Goal: Information Seeking & Learning: Understand process/instructions

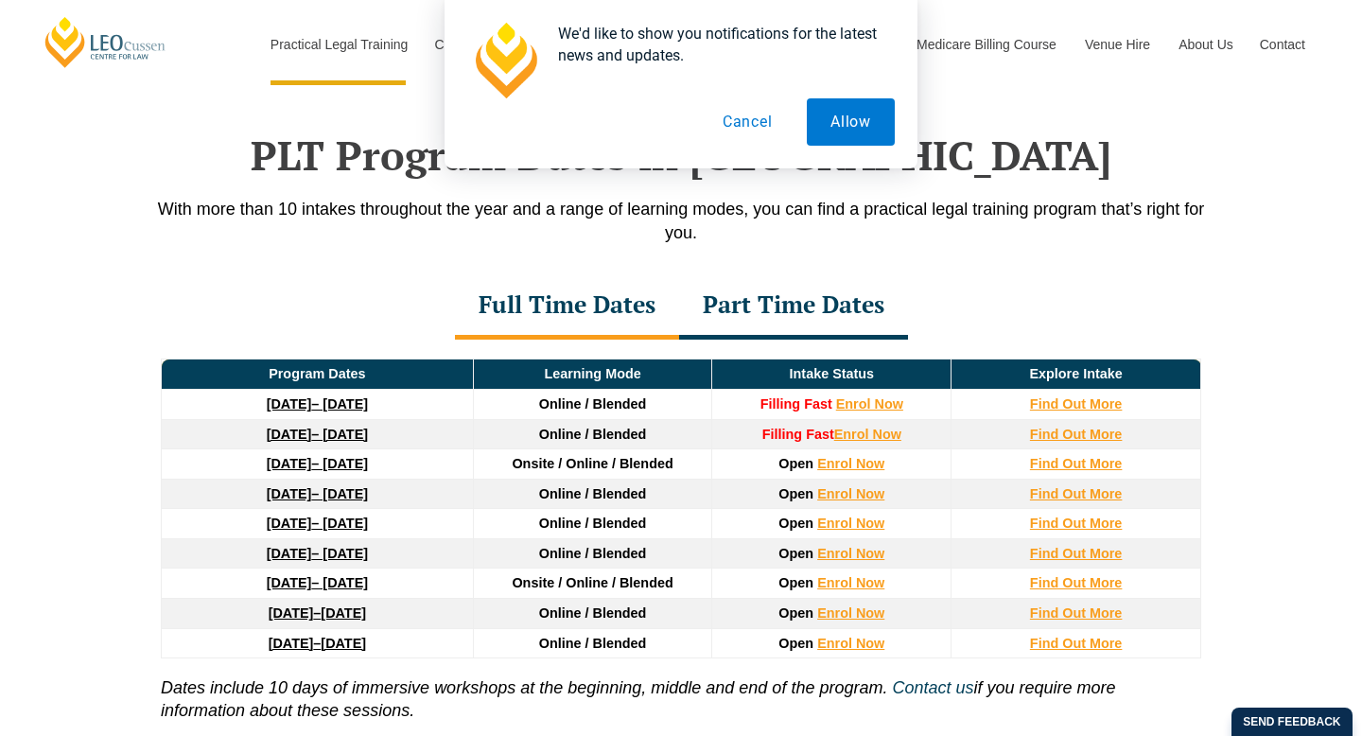
scroll to position [2469, 0]
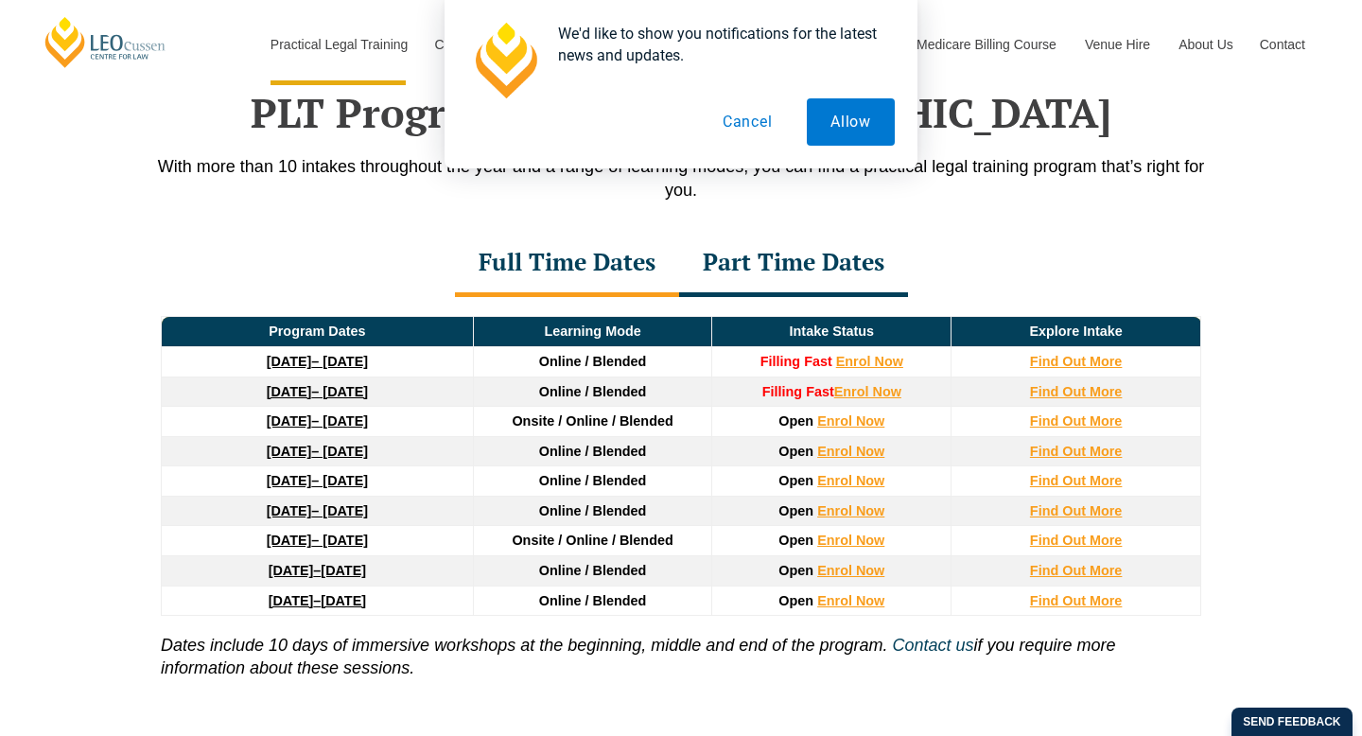
click at [744, 127] on button "Cancel" at bounding box center [747, 121] width 97 height 47
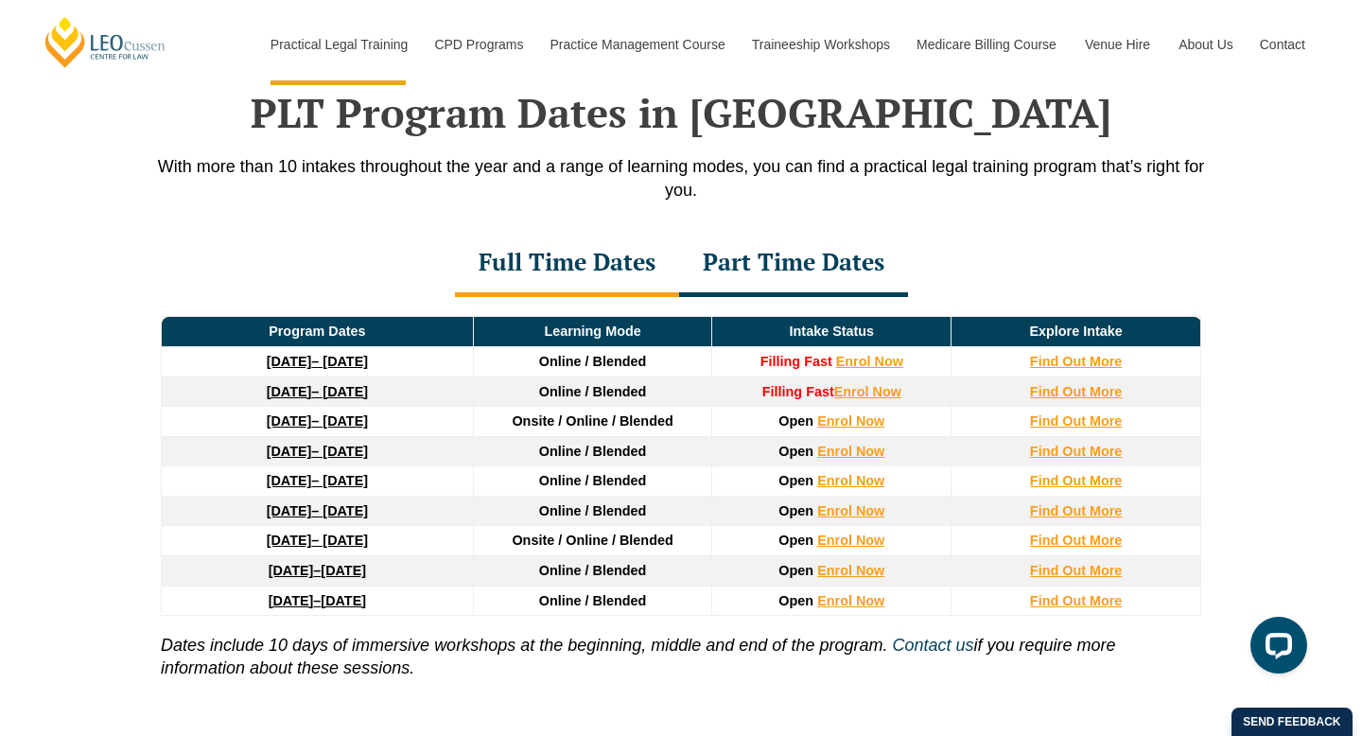
scroll to position [0, 0]
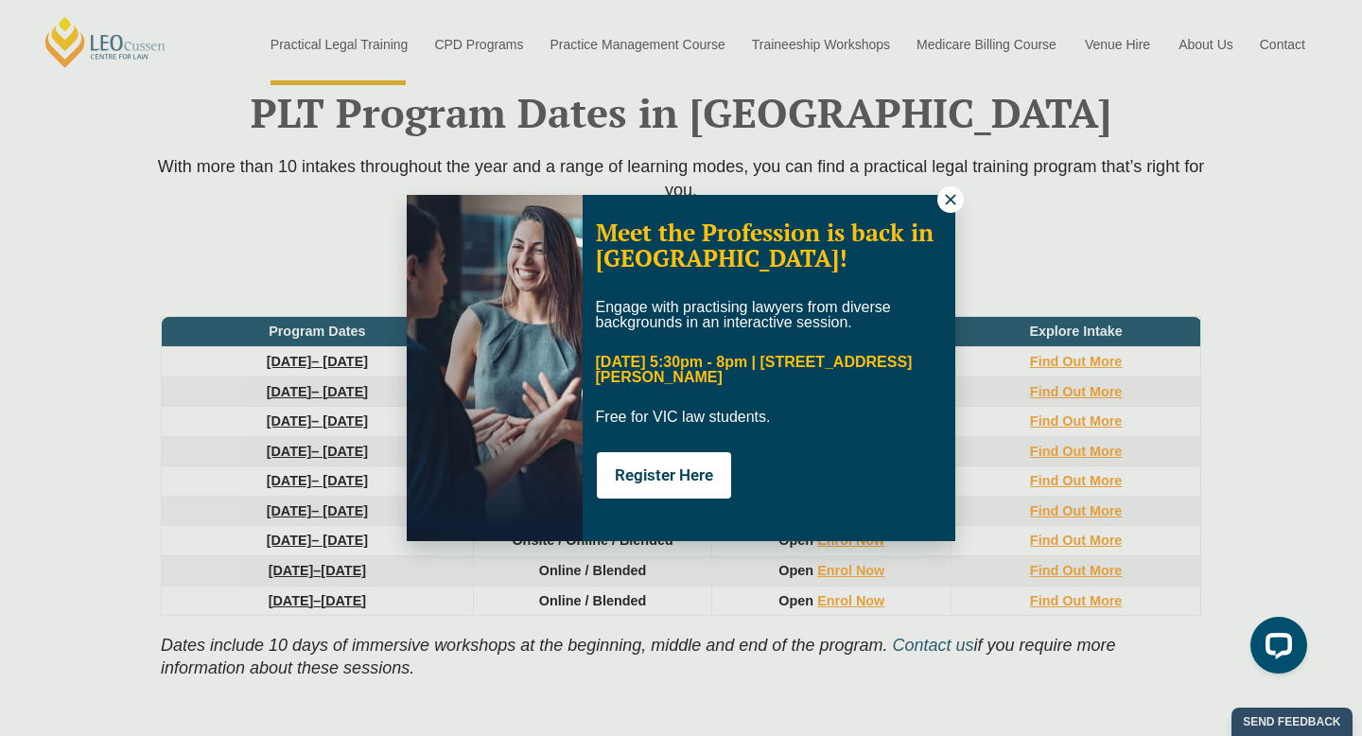
click at [950, 202] on icon at bounding box center [950, 199] width 17 height 17
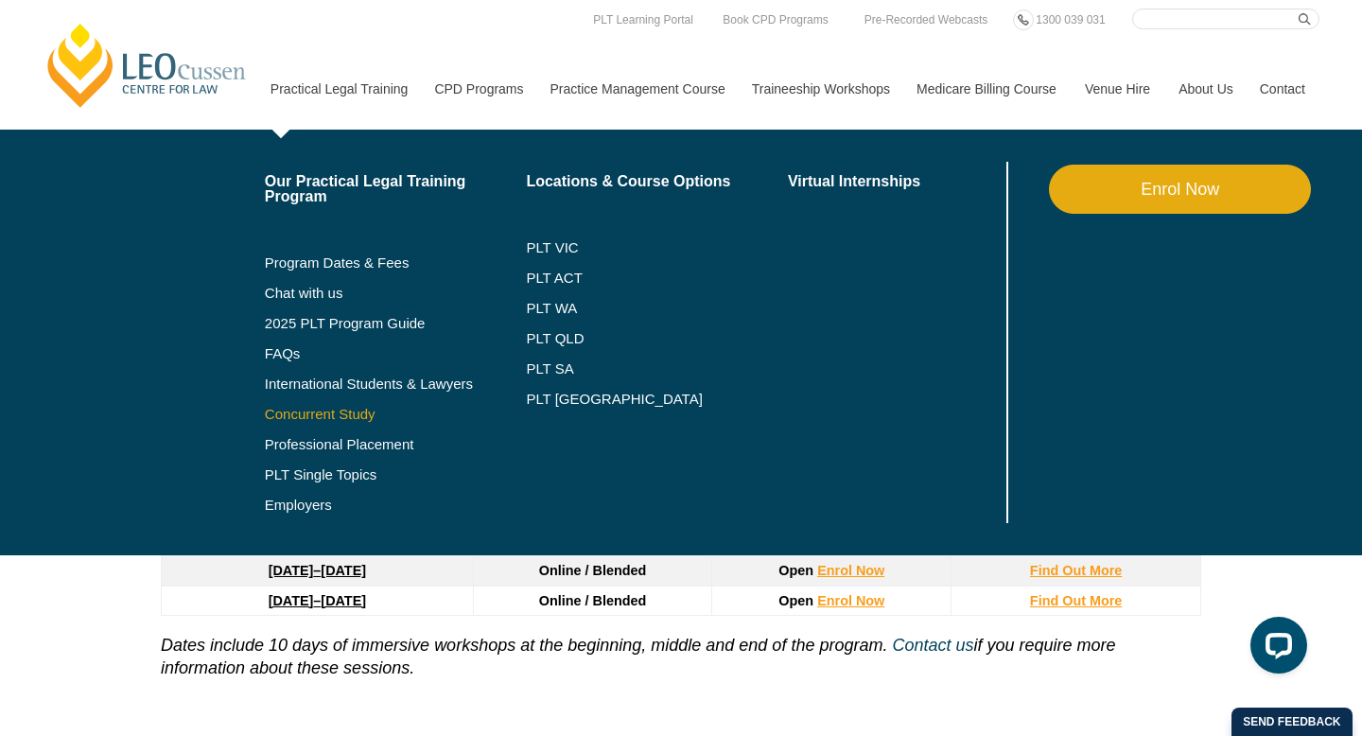
click at [301, 410] on link "Concurrent Study" at bounding box center [396, 414] width 262 height 15
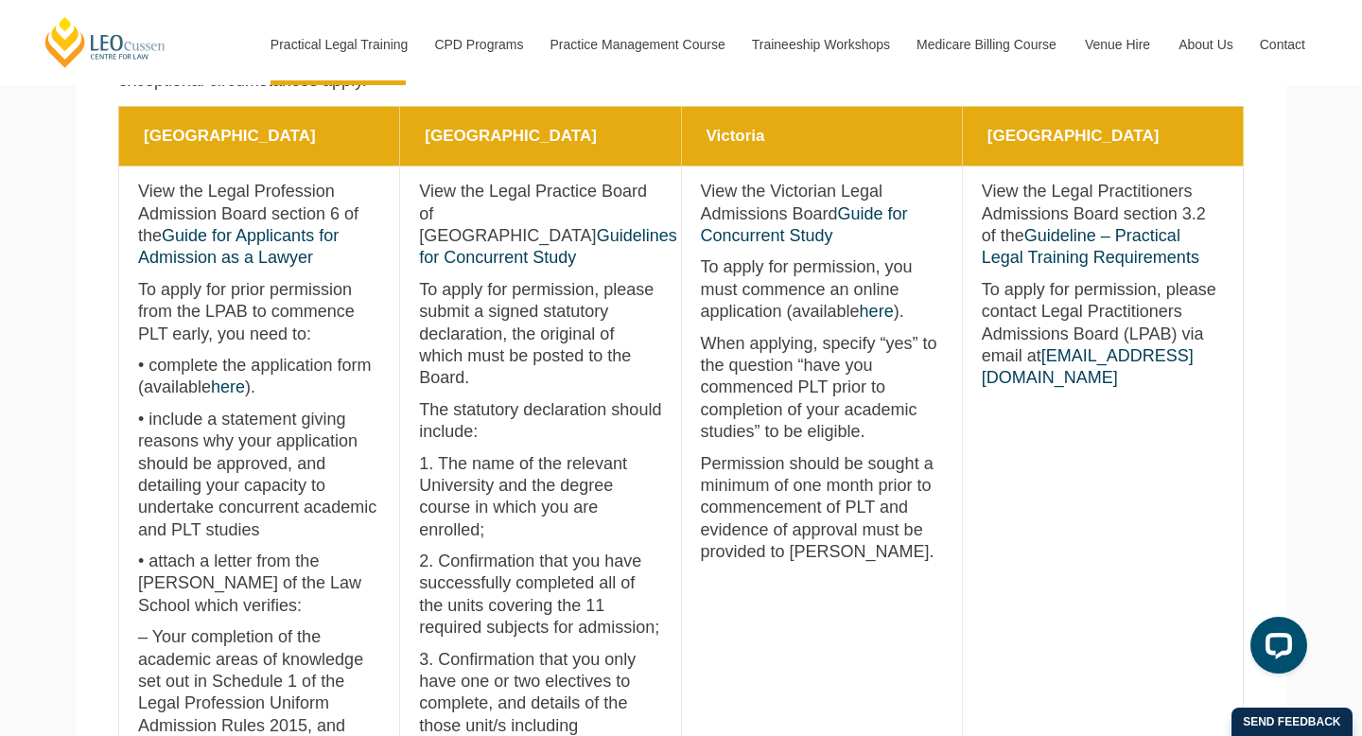
scroll to position [898, 0]
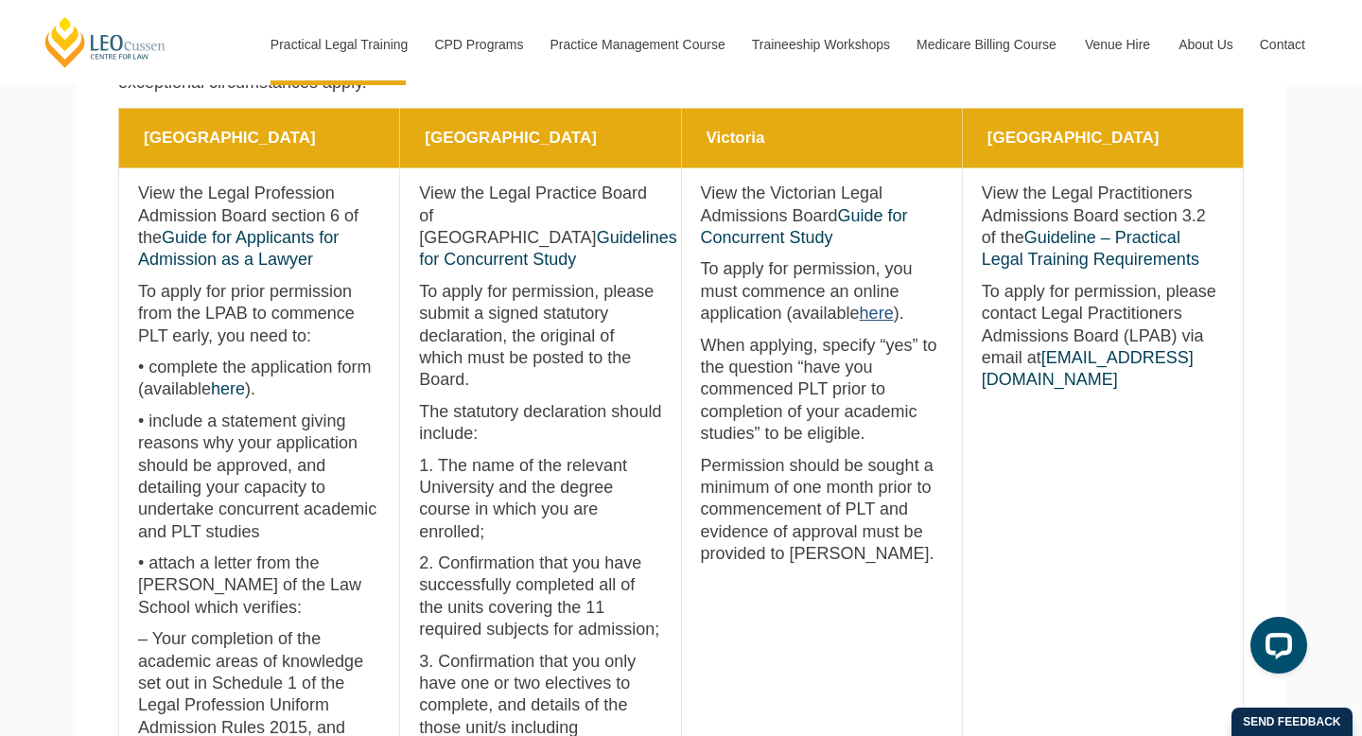
click at [860, 315] on link "here" at bounding box center [877, 313] width 34 height 19
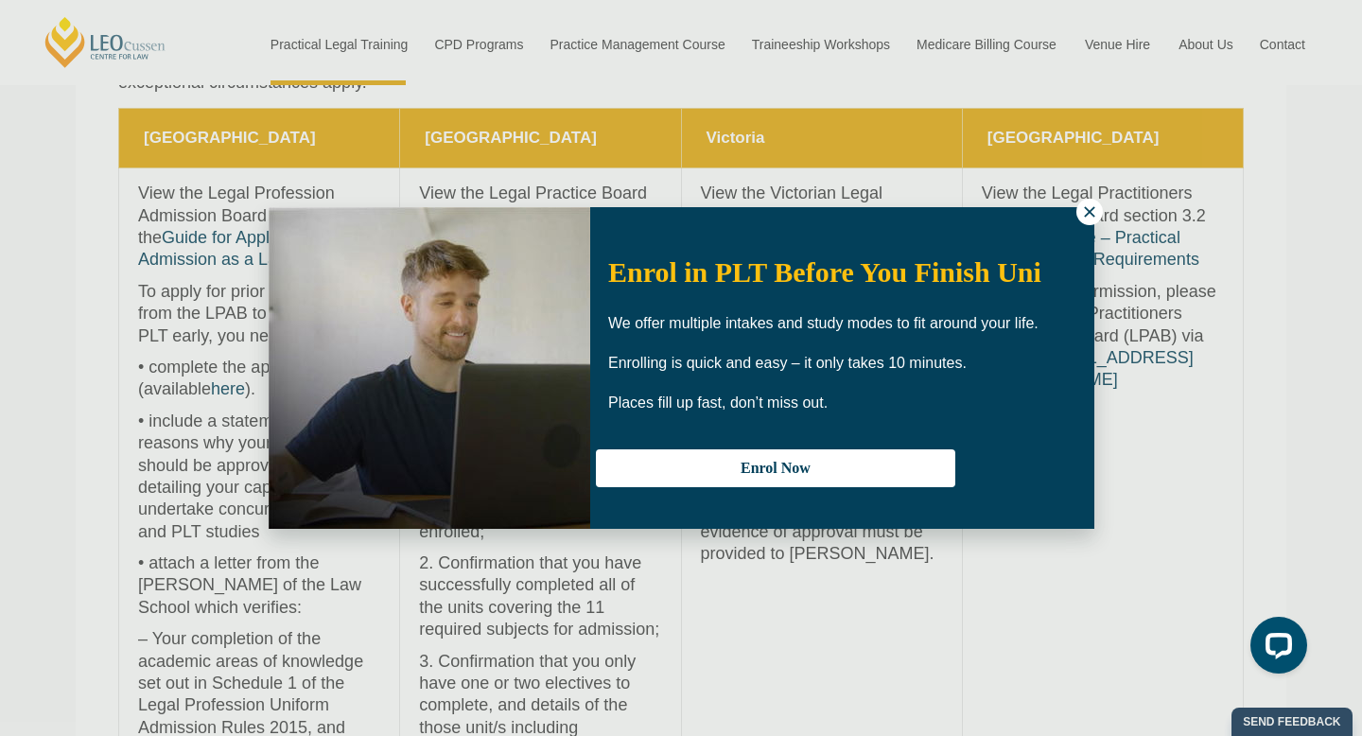
click at [1088, 204] on icon at bounding box center [1089, 211] width 17 height 17
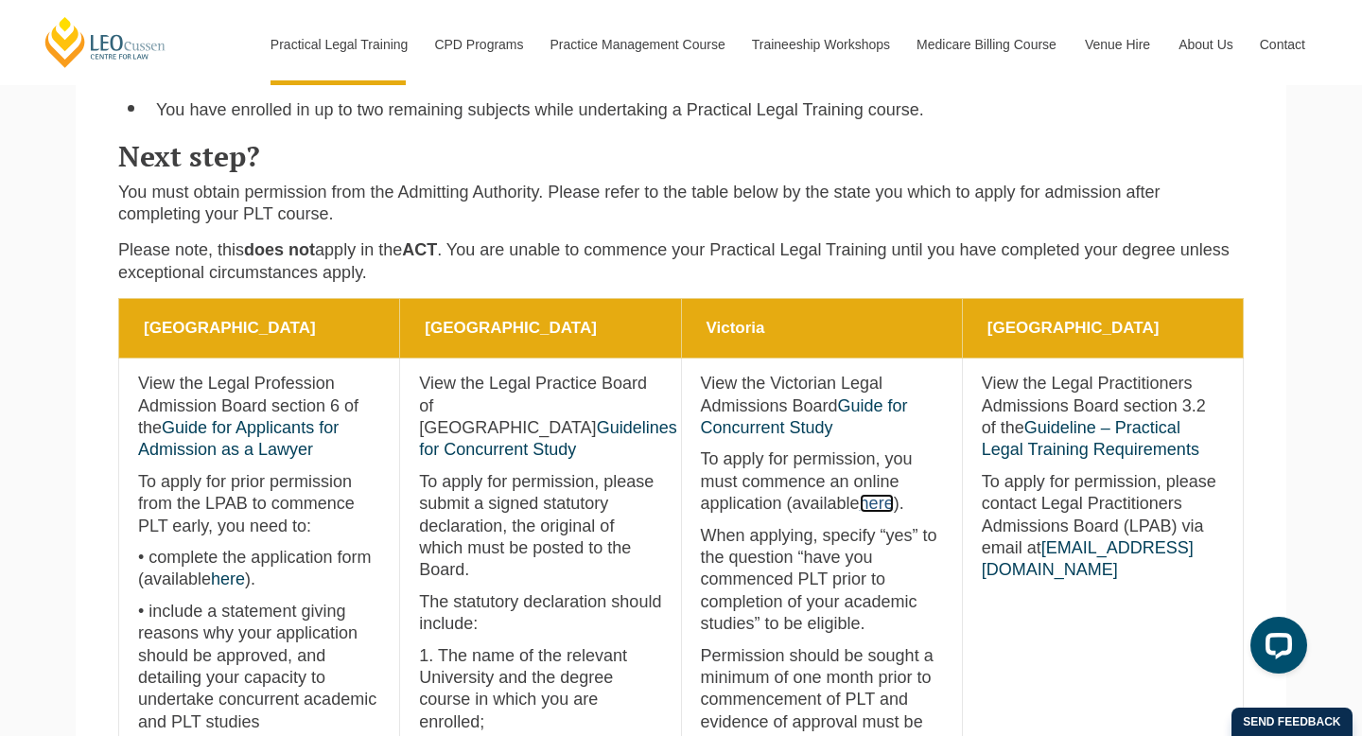
scroll to position [0, 0]
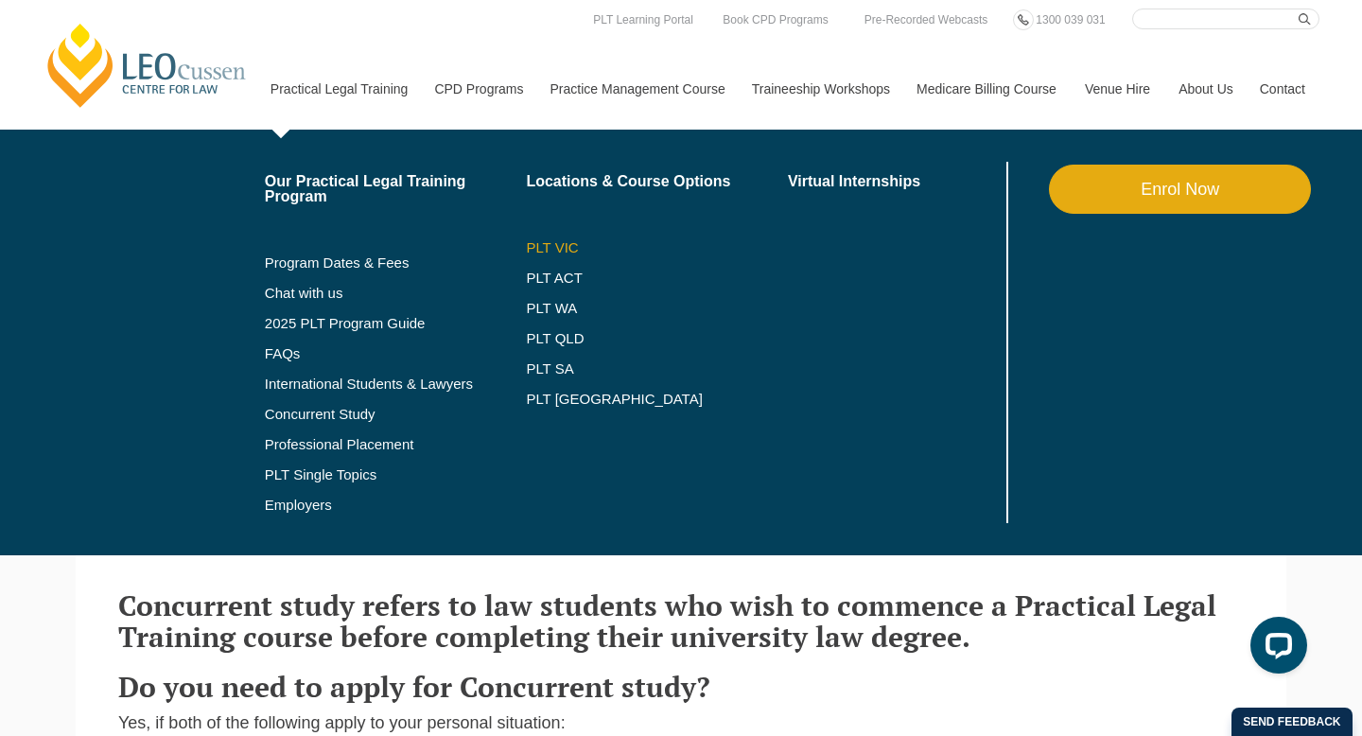
click at [526, 247] on link "PLT VIC" at bounding box center [657, 247] width 262 height 15
